Goal: Entertainment & Leisure: Consume media (video, audio)

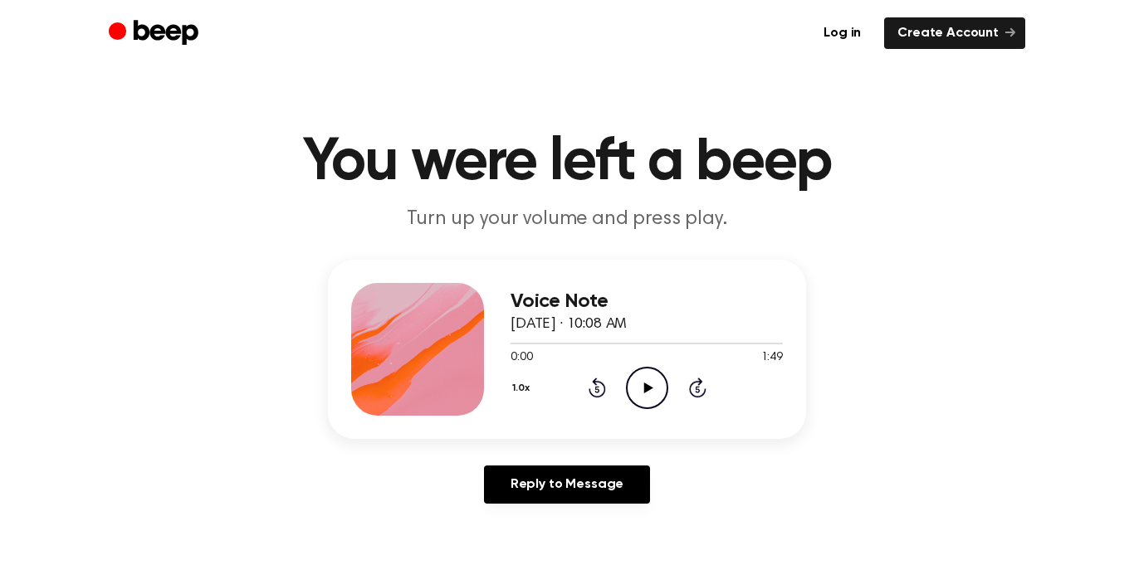
click at [650, 389] on icon at bounding box center [647, 388] width 9 height 11
click at [628, 84] on main "You were left a beep Turn up your volume and press play. Voice Note [DATE] · 10…" at bounding box center [567, 512] width 1134 height 1024
click at [651, 395] on icon "Play Audio" at bounding box center [647, 388] width 42 height 42
click at [697, 389] on icon at bounding box center [697, 390] width 4 height 7
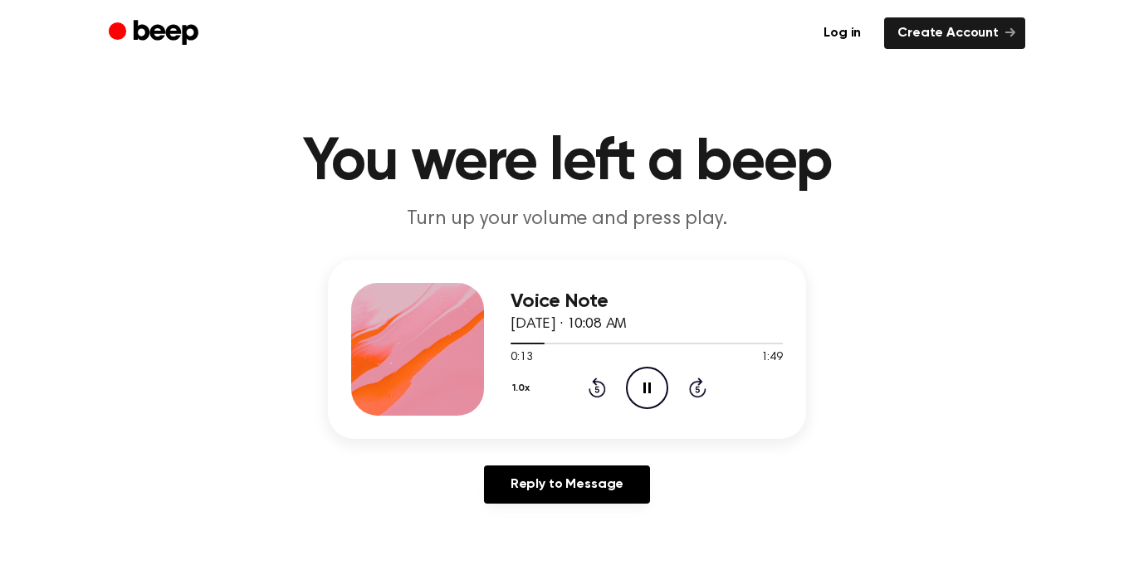
click at [697, 389] on icon at bounding box center [697, 390] width 4 height 7
click at [643, 404] on icon "Play Audio" at bounding box center [647, 388] width 42 height 42
click at [601, 399] on div "1.0x Rewind 5 seconds Pause Audio Skip 5 seconds" at bounding box center [647, 388] width 272 height 42
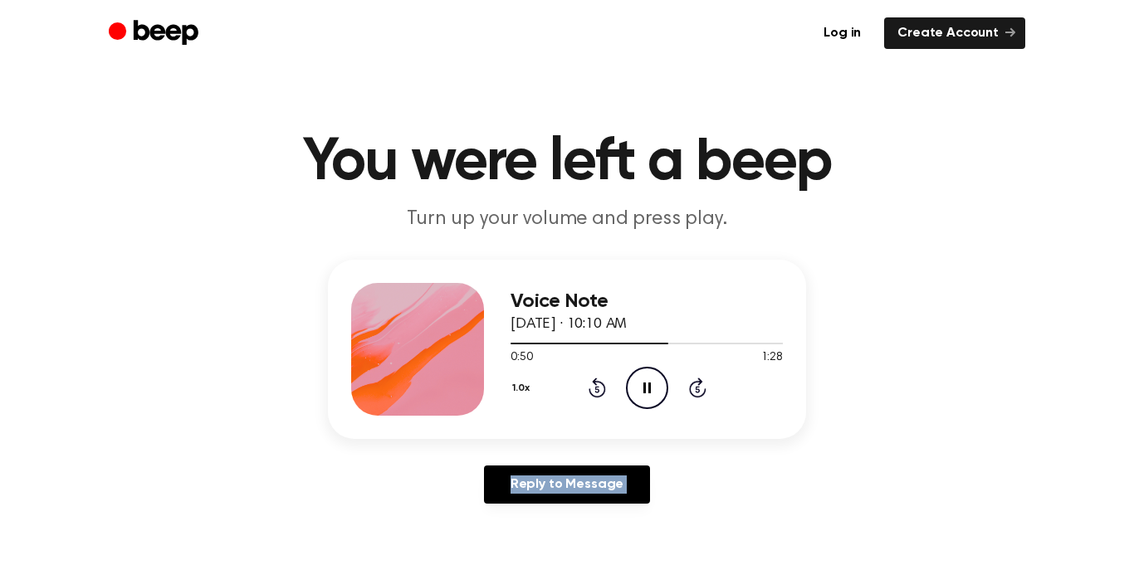
click at [601, 399] on div "1.0x Rewind 5 seconds Pause Audio Skip 5 seconds" at bounding box center [647, 388] width 272 height 42
click at [599, 399] on div "1.0x Rewind 5 seconds Pause Audio Skip 5 seconds" at bounding box center [647, 388] width 272 height 42
click at [599, 395] on icon at bounding box center [597, 388] width 17 height 20
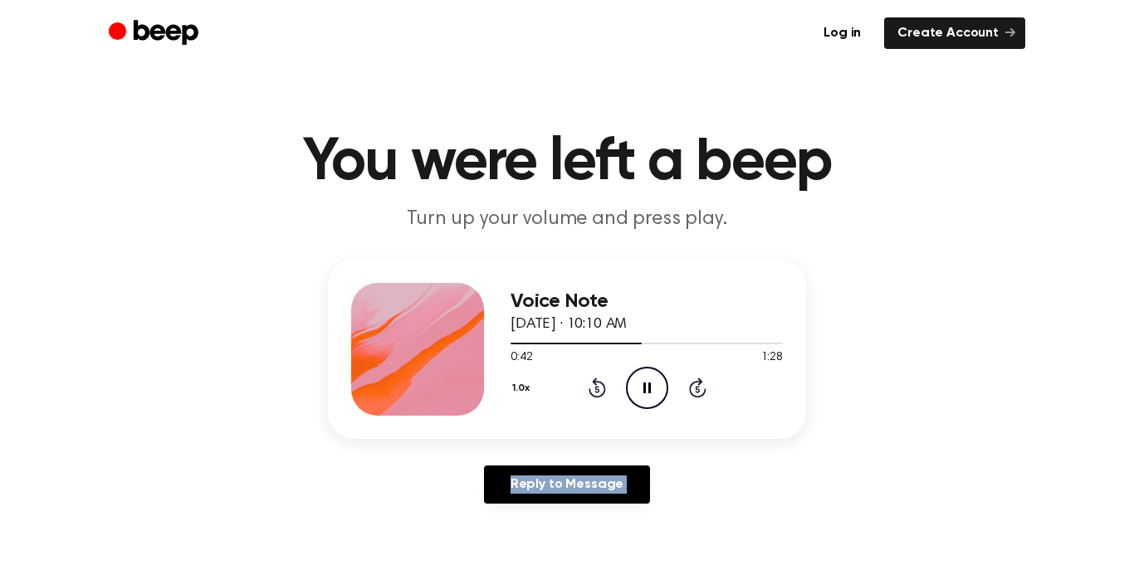
click at [599, 395] on icon at bounding box center [597, 388] width 17 height 20
click at [596, 399] on div "1.0x Rewind 5 seconds Pause Audio Skip 5 seconds" at bounding box center [647, 388] width 272 height 42
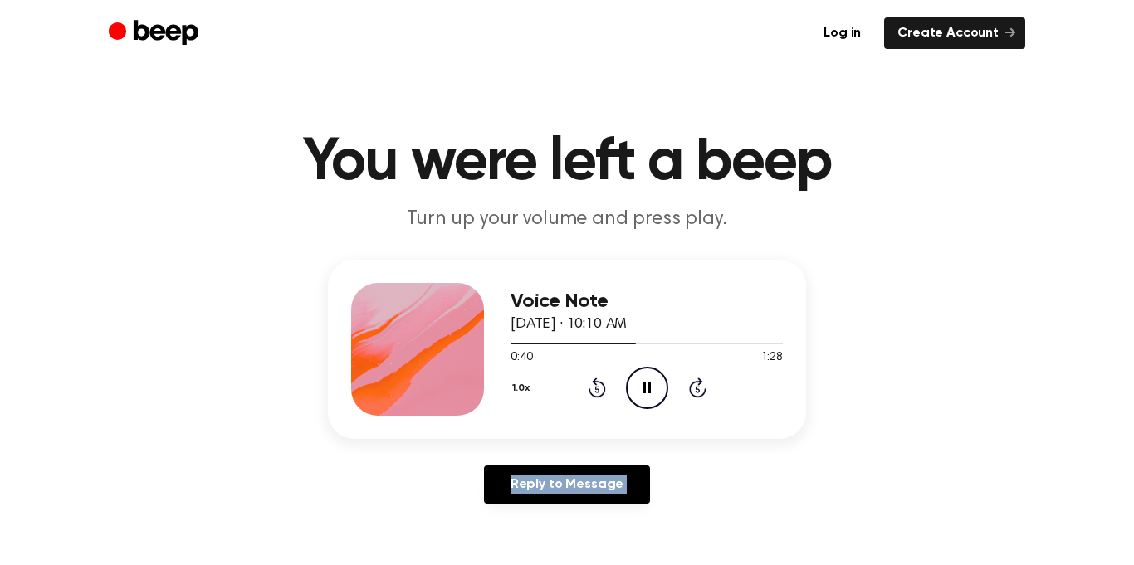
click at [596, 399] on div "1.0x Rewind 5 seconds Pause Audio Skip 5 seconds" at bounding box center [647, 388] width 272 height 42
click at [598, 385] on icon "Rewind 5 seconds" at bounding box center [597, 388] width 18 height 22
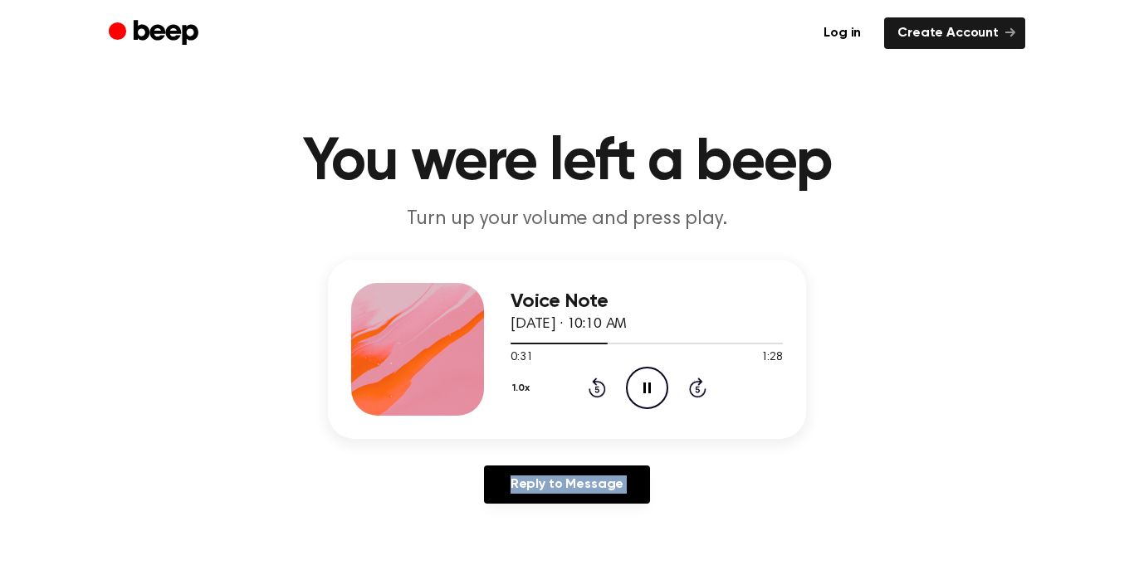
click at [598, 385] on icon "Rewind 5 seconds" at bounding box center [597, 388] width 18 height 22
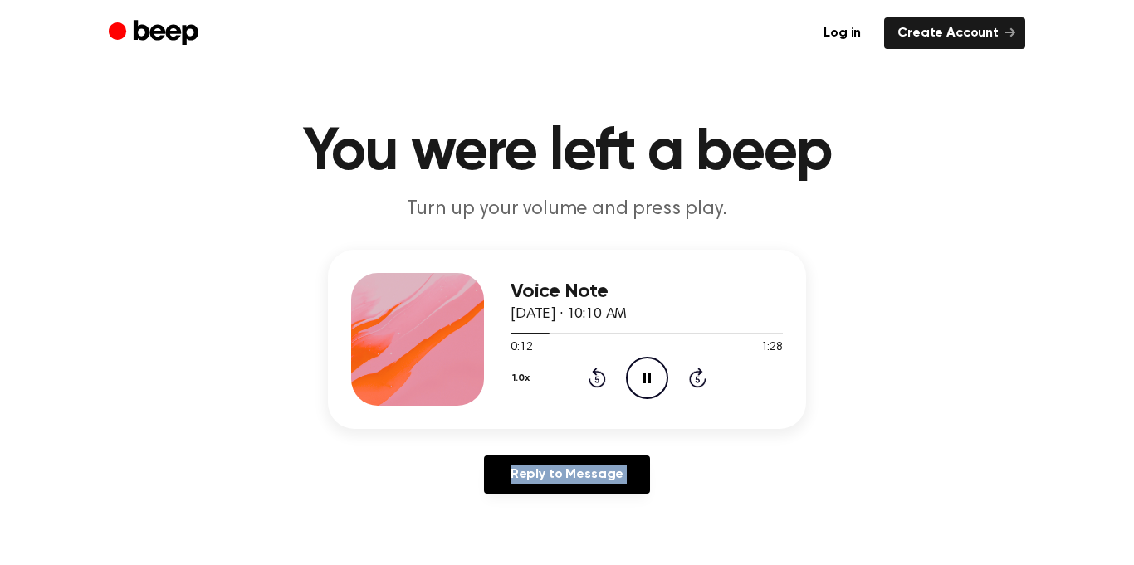
scroll to position [13, 0]
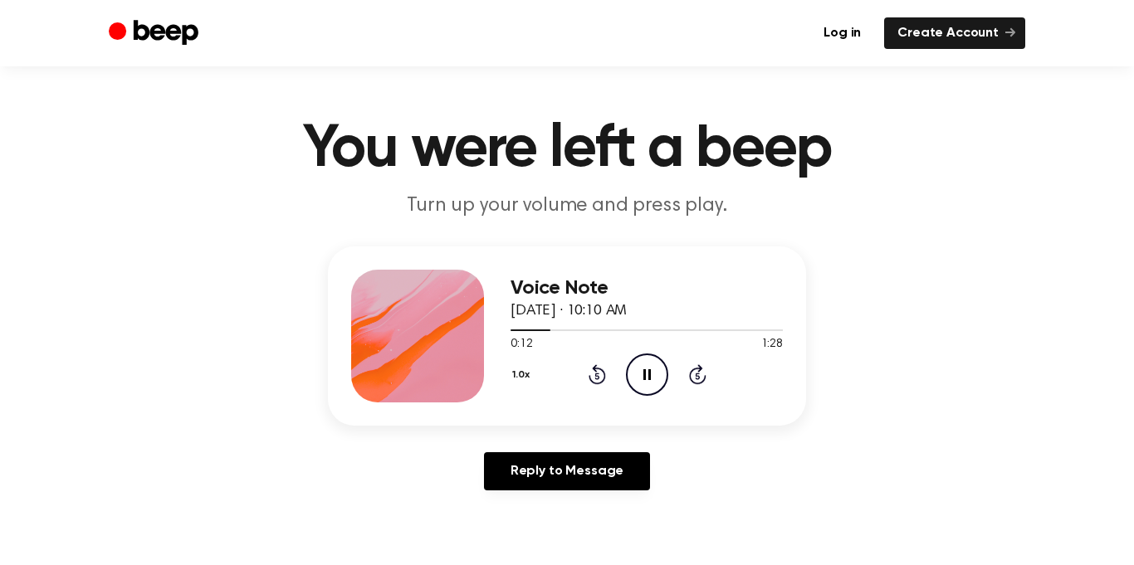
click at [594, 388] on div "1.0x Rewind 5 seconds Pause Audio Skip 5 seconds" at bounding box center [647, 375] width 272 height 42
click at [595, 379] on icon "Rewind 5 seconds" at bounding box center [597, 375] width 18 height 22
click at [597, 376] on icon at bounding box center [596, 377] width 4 height 7
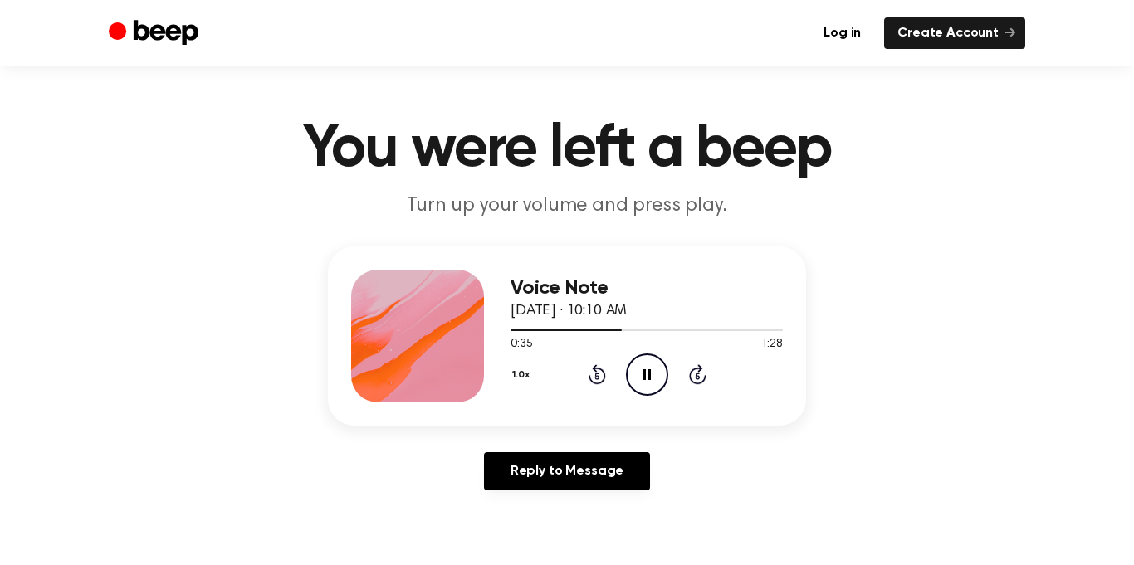
click at [597, 376] on icon at bounding box center [596, 377] width 4 height 7
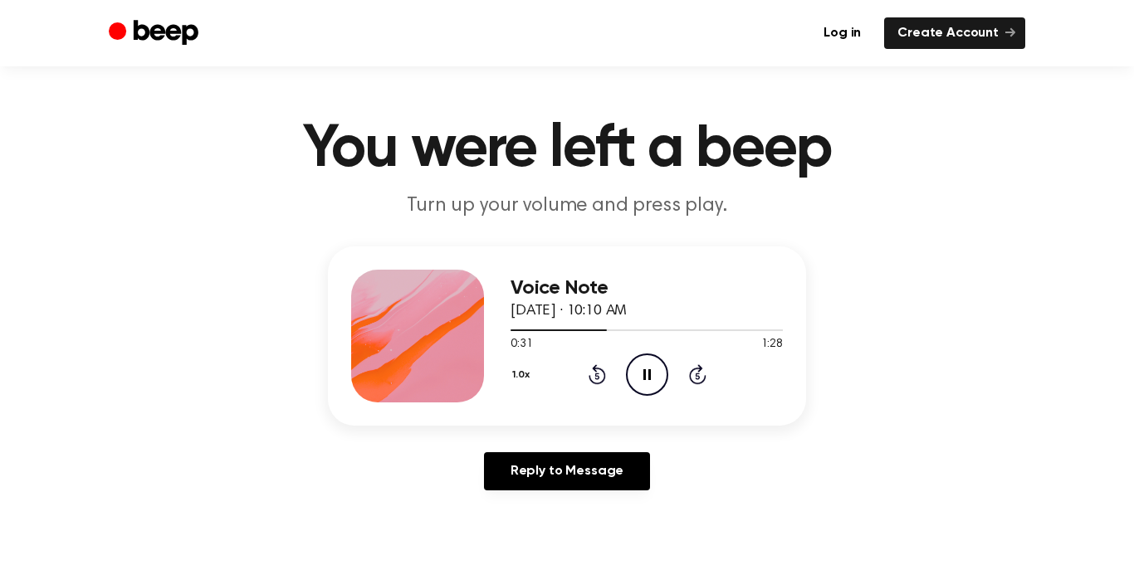
click at [597, 376] on icon at bounding box center [596, 377] width 4 height 7
click at [592, 374] on icon "Rewind 5 seconds" at bounding box center [597, 375] width 18 height 22
click at [591, 374] on icon "Rewind 5 seconds" at bounding box center [597, 375] width 18 height 22
click at [590, 374] on icon "Rewind 5 seconds" at bounding box center [597, 375] width 18 height 22
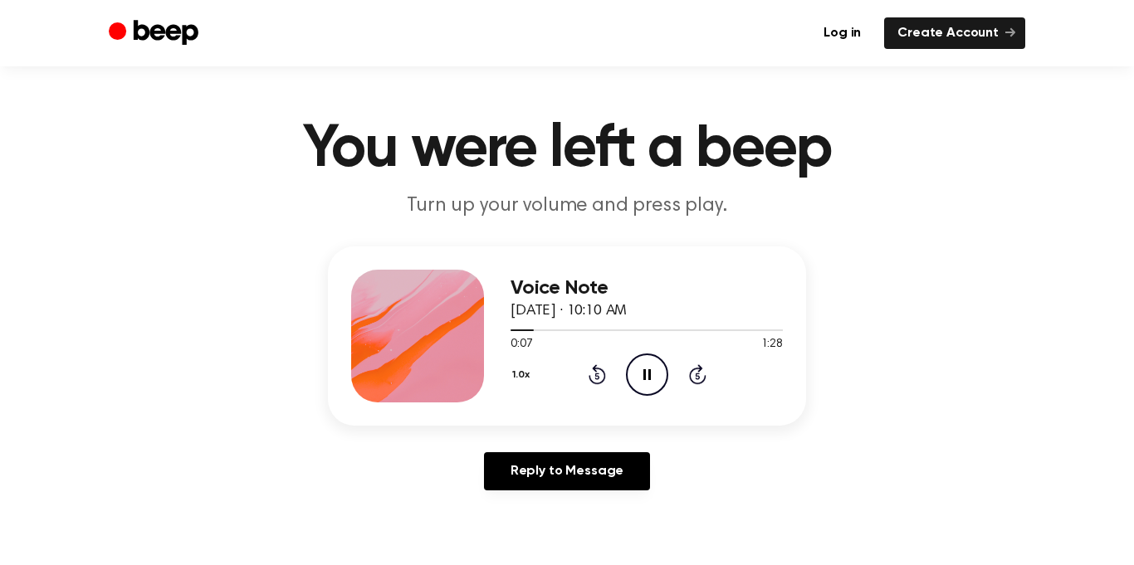
click at [697, 376] on icon at bounding box center [697, 377] width 4 height 7
click at [697, 383] on icon at bounding box center [697, 374] width 17 height 20
click at [697, 376] on icon at bounding box center [697, 377] width 4 height 7
click at [650, 371] on icon at bounding box center [646, 374] width 7 height 11
click at [652, 362] on icon "Play Audio" at bounding box center [647, 375] width 42 height 42
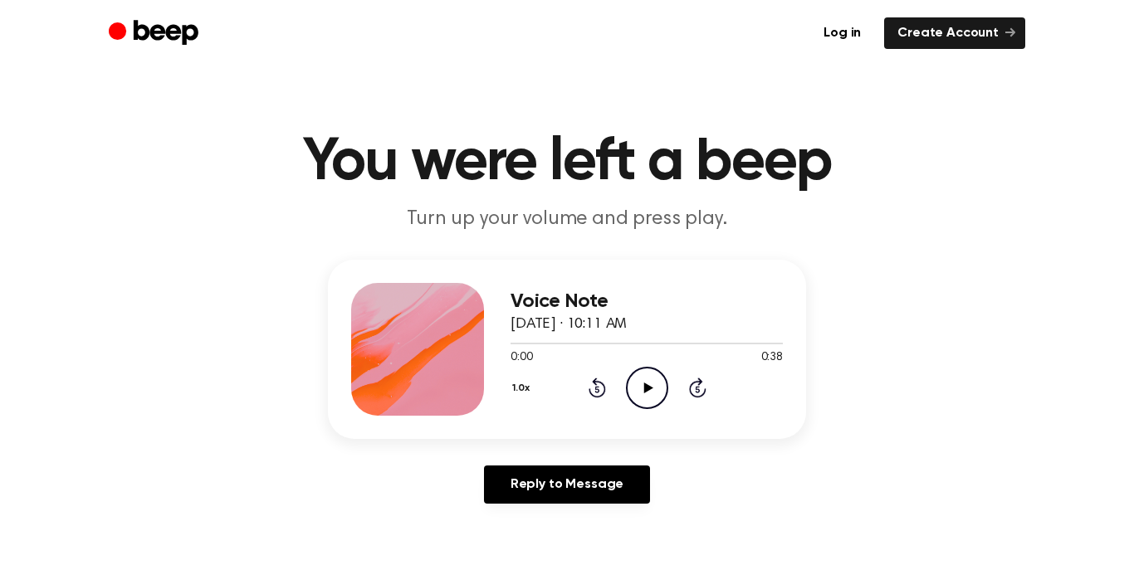
click at [653, 394] on icon "Play Audio" at bounding box center [647, 388] width 42 height 42
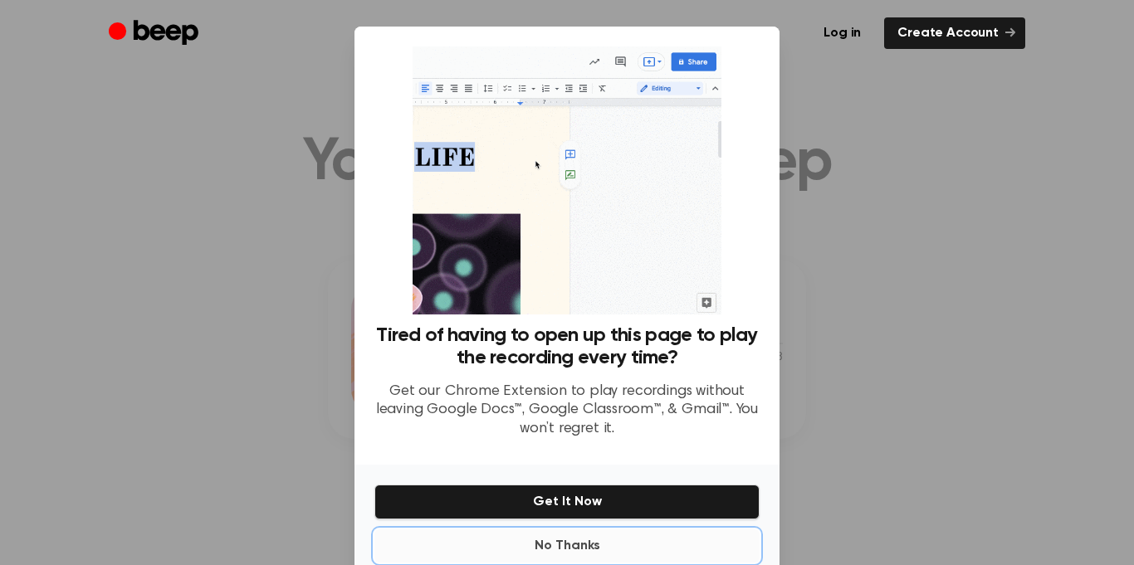
click at [572, 546] on button "No Thanks" at bounding box center [566, 546] width 385 height 33
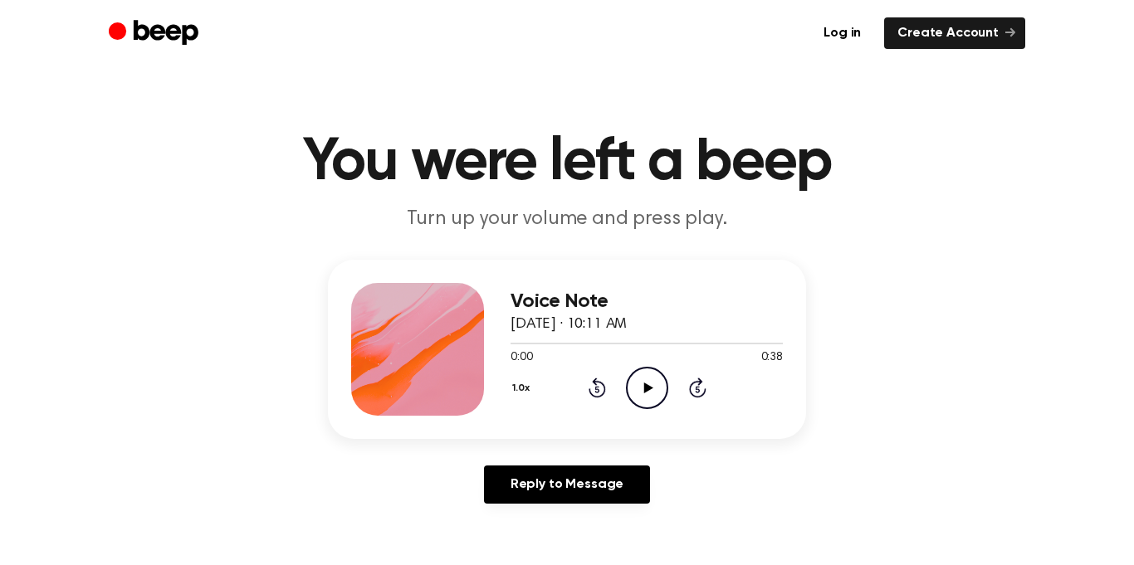
click at [630, 389] on icon "Play Audio" at bounding box center [647, 388] width 42 height 42
click at [638, 385] on icon "Play Audio" at bounding box center [647, 388] width 42 height 42
click at [640, 345] on div at bounding box center [647, 342] width 272 height 13
click at [661, 344] on div at bounding box center [647, 342] width 272 height 13
click at [663, 345] on div at bounding box center [647, 342] width 272 height 13
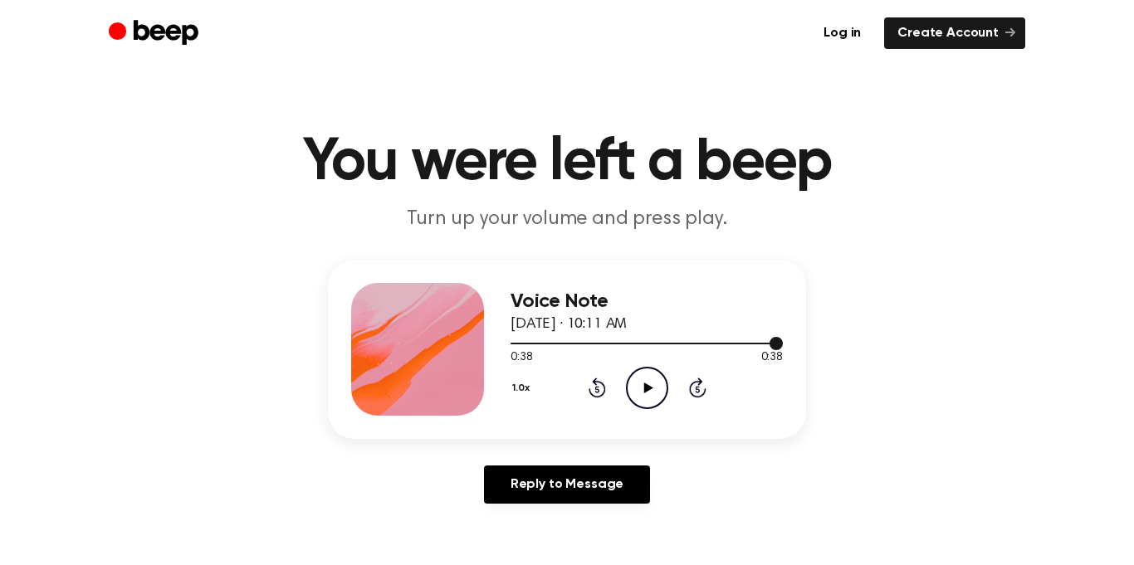
click at [1108, 348] on div "Voice Note August 19, 2025 · 10:11 AM 0:38 0:38 Your browser does not support t…" at bounding box center [567, 388] width 1094 height 257
